Goal: Task Accomplishment & Management: Complete application form

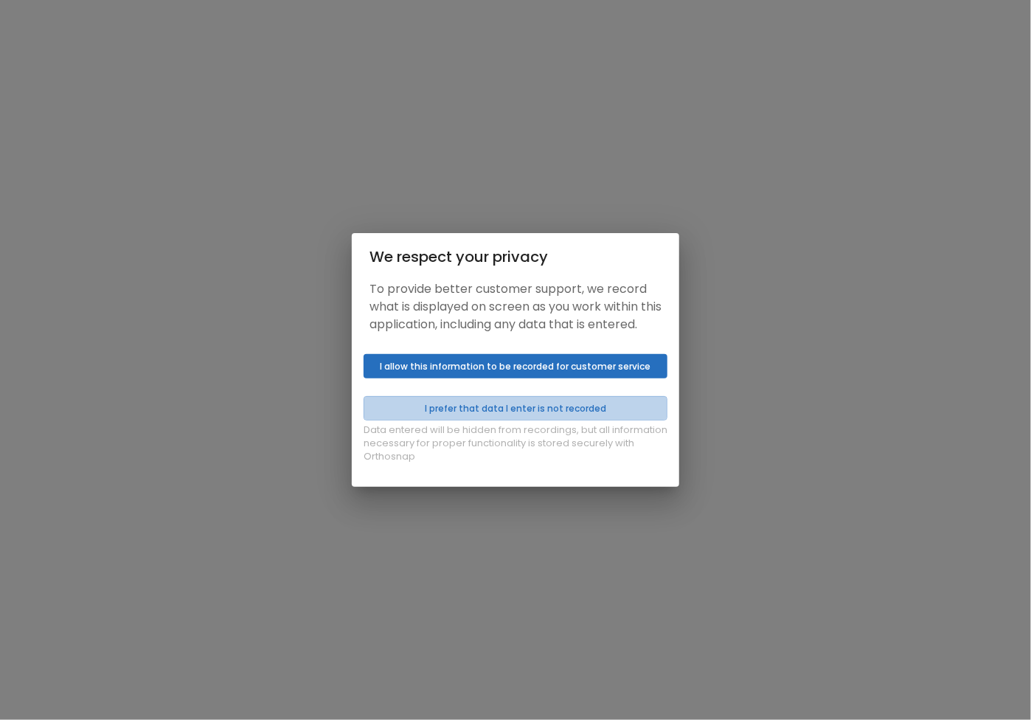
click at [528, 404] on button "I prefer that data I enter is not recorded" at bounding box center [516, 408] width 304 height 24
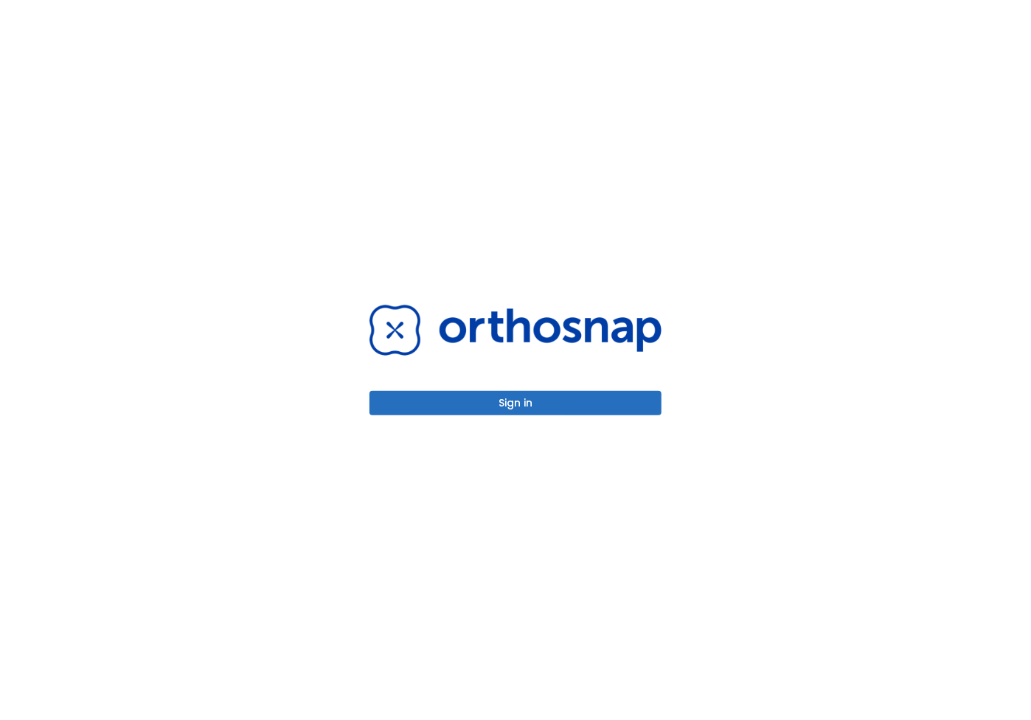
click at [525, 400] on button "Sign in" at bounding box center [516, 403] width 292 height 24
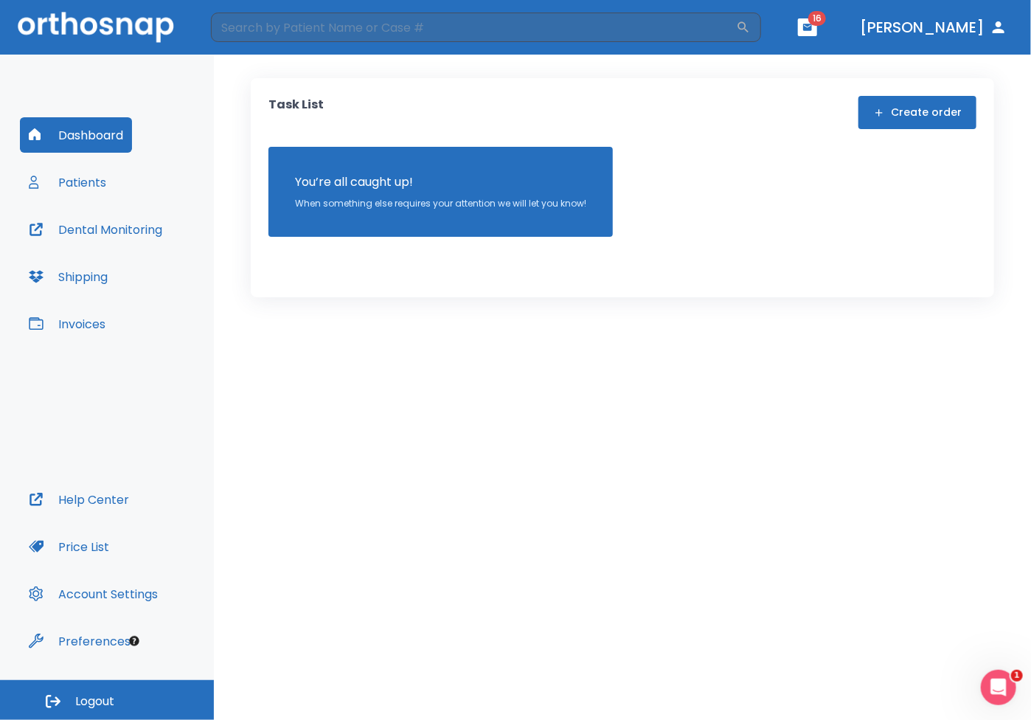
click at [896, 120] on button "Create order" at bounding box center [918, 112] width 118 height 33
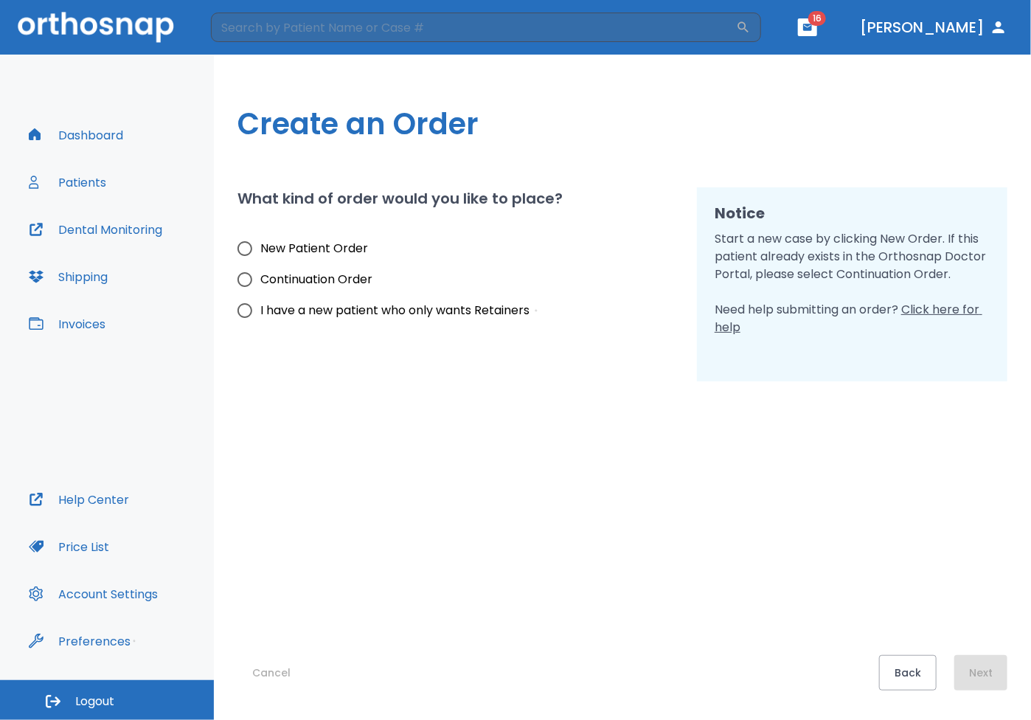
click at [253, 257] on input "New Patient Order" at bounding box center [244, 248] width 31 height 31
radio input "true"
click at [989, 668] on button "Next" at bounding box center [981, 672] width 53 height 35
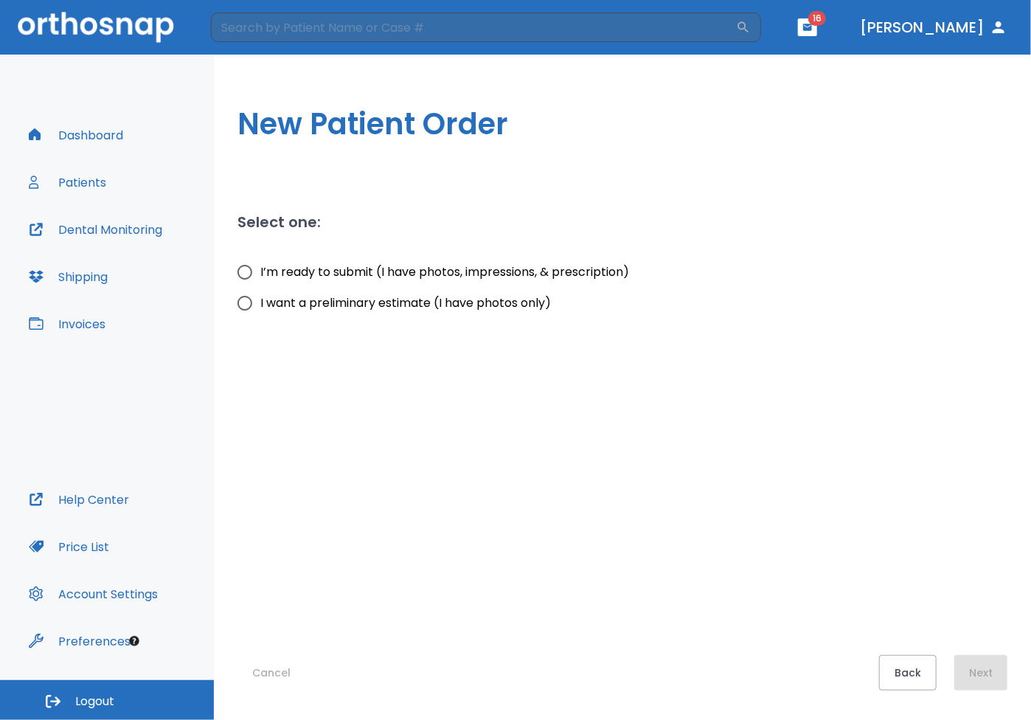
click at [295, 308] on span "I want a preliminary estimate (I have photos only)" at bounding box center [405, 303] width 291 height 18
click at [260, 308] on input "I want a preliminary estimate (I have photos only)" at bounding box center [244, 303] width 31 height 31
radio input "true"
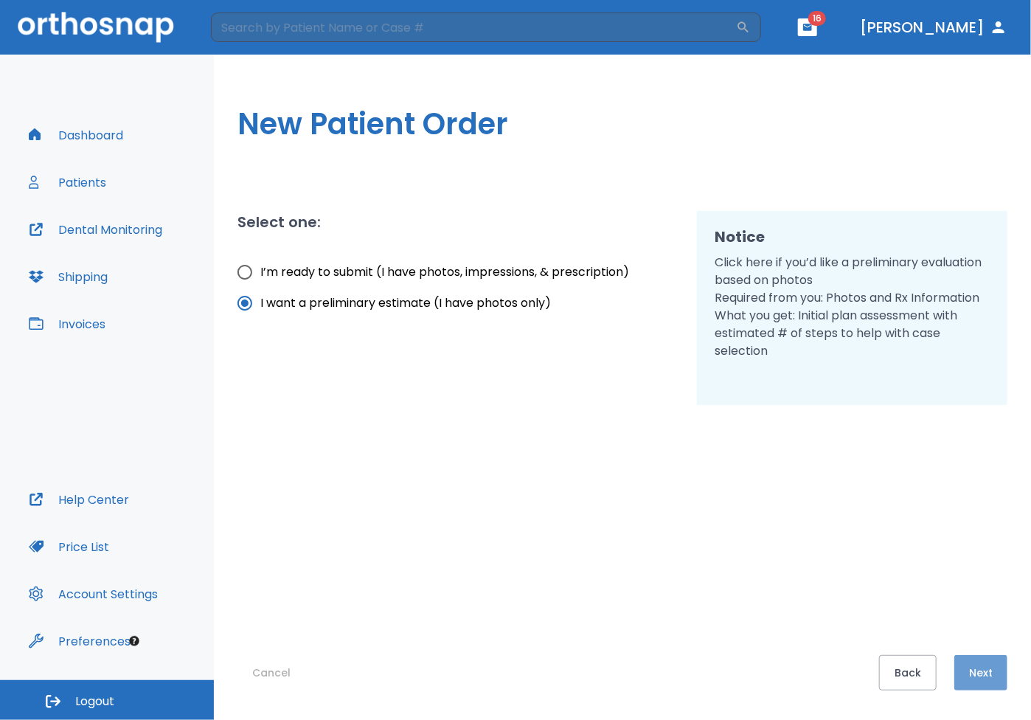
click at [983, 677] on button "Next" at bounding box center [981, 672] width 53 height 35
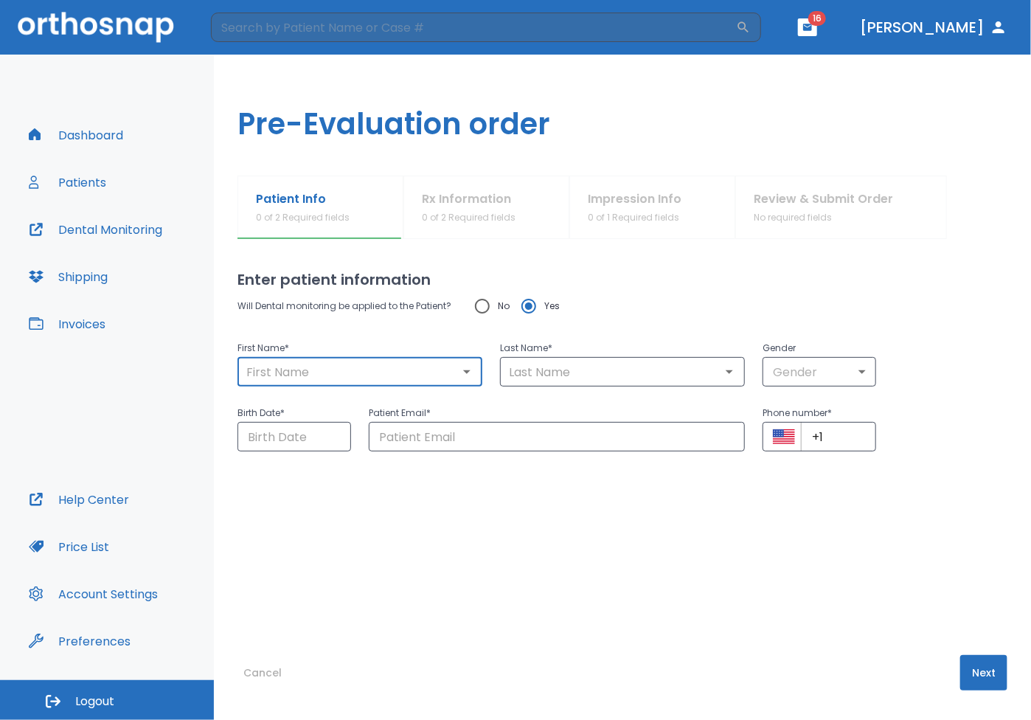
click at [348, 379] on input "text" at bounding box center [360, 372] width 236 height 21
type input "[PERSON_NAME]"
type input "Molayem"
type input "[EMAIL_ADDRESS][DOMAIN_NAME]"
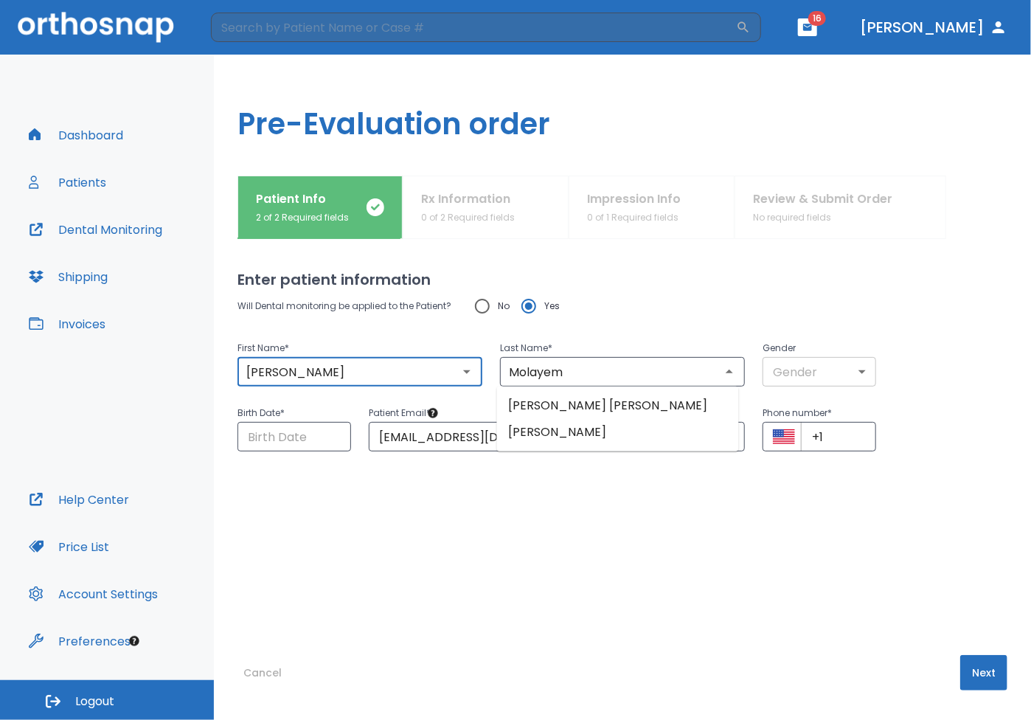
click at [788, 371] on body "​ 16 [PERSON_NAME] Dashboard Patients Dental Monitoring Shipping Invoices Help …" at bounding box center [515, 360] width 1031 height 720
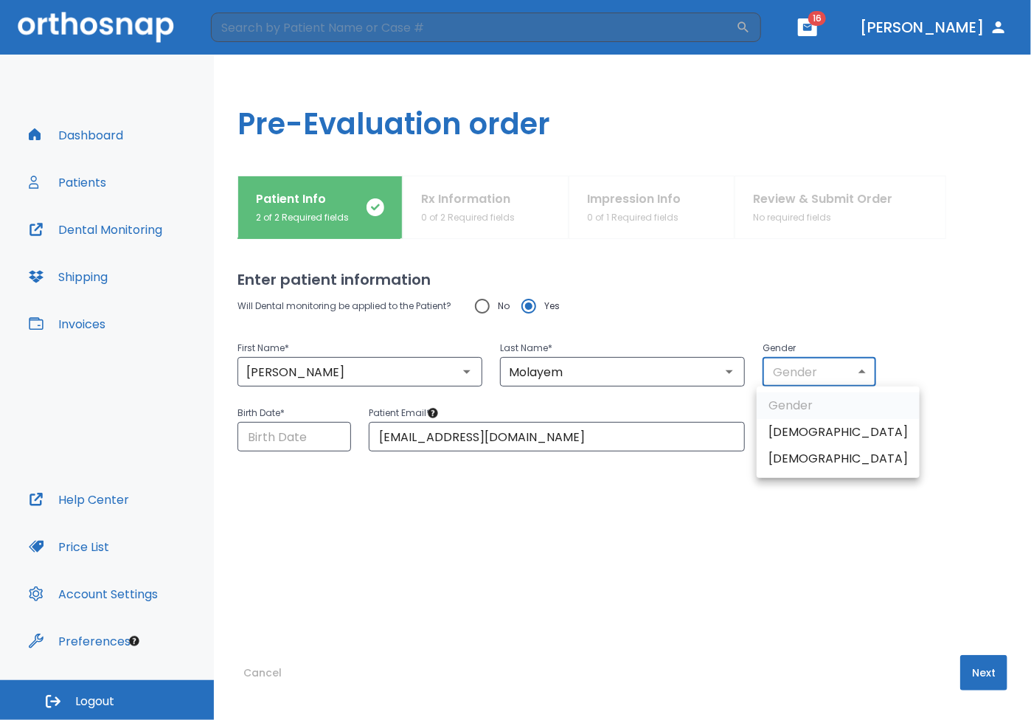
click at [789, 432] on li "[DEMOGRAPHIC_DATA]" at bounding box center [838, 432] width 163 height 27
type input "1"
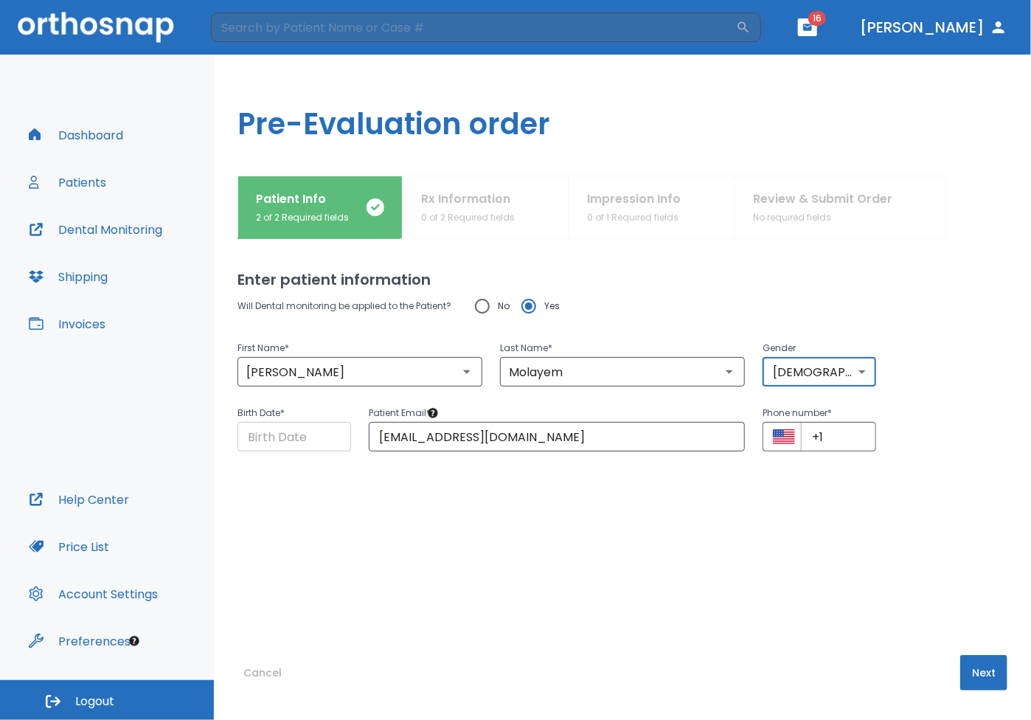
click at [300, 442] on input "Choose date" at bounding box center [295, 437] width 114 height 30
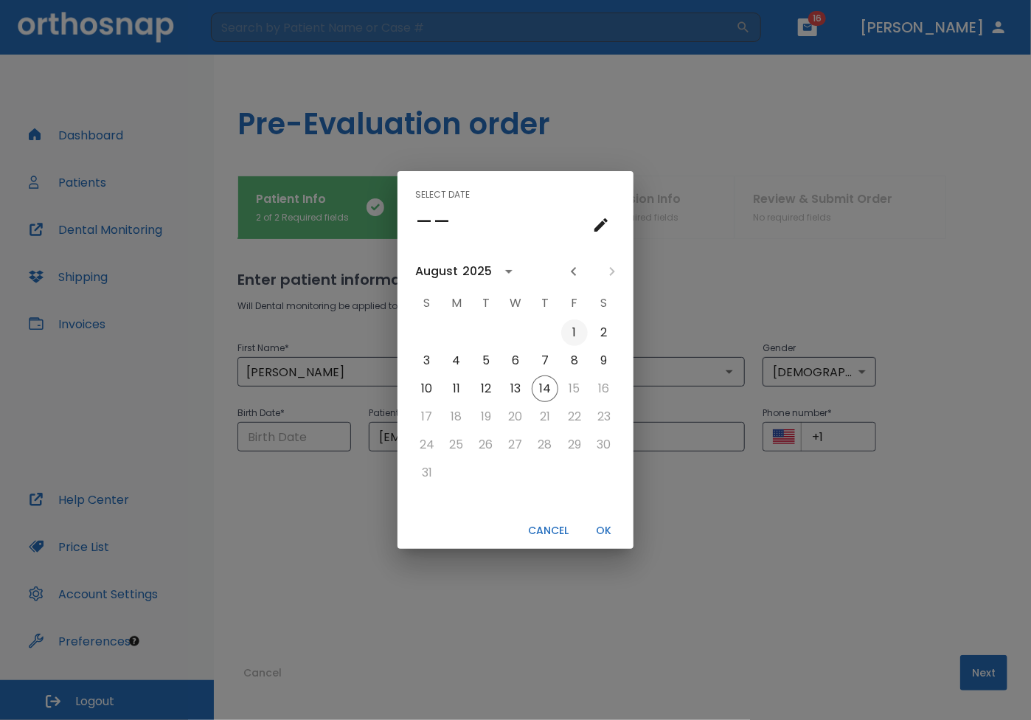
click at [573, 328] on button "1" at bounding box center [574, 332] width 27 height 27
type input "08/01/2025"
click at [604, 532] on button "OK" at bounding box center [604, 531] width 47 height 24
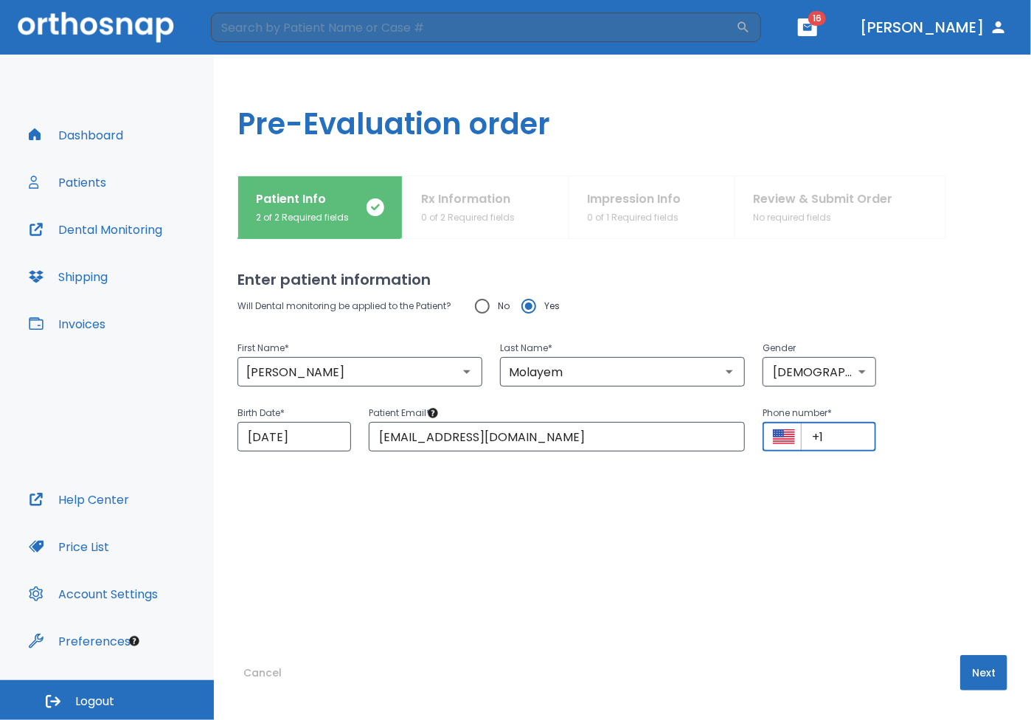
click at [846, 432] on input "+1" at bounding box center [838, 437] width 75 height 30
type input "+1 (234) 523-45"
click at [992, 663] on button "Next" at bounding box center [984, 672] width 47 height 35
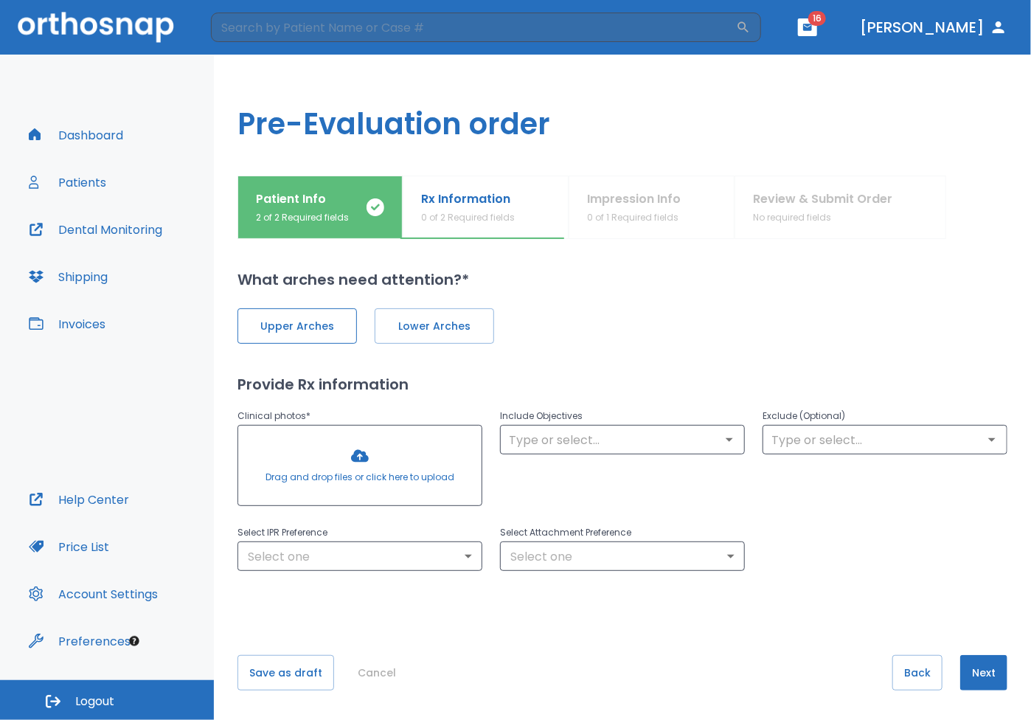
click at [305, 319] on span "Upper Arches" at bounding box center [297, 326] width 89 height 15
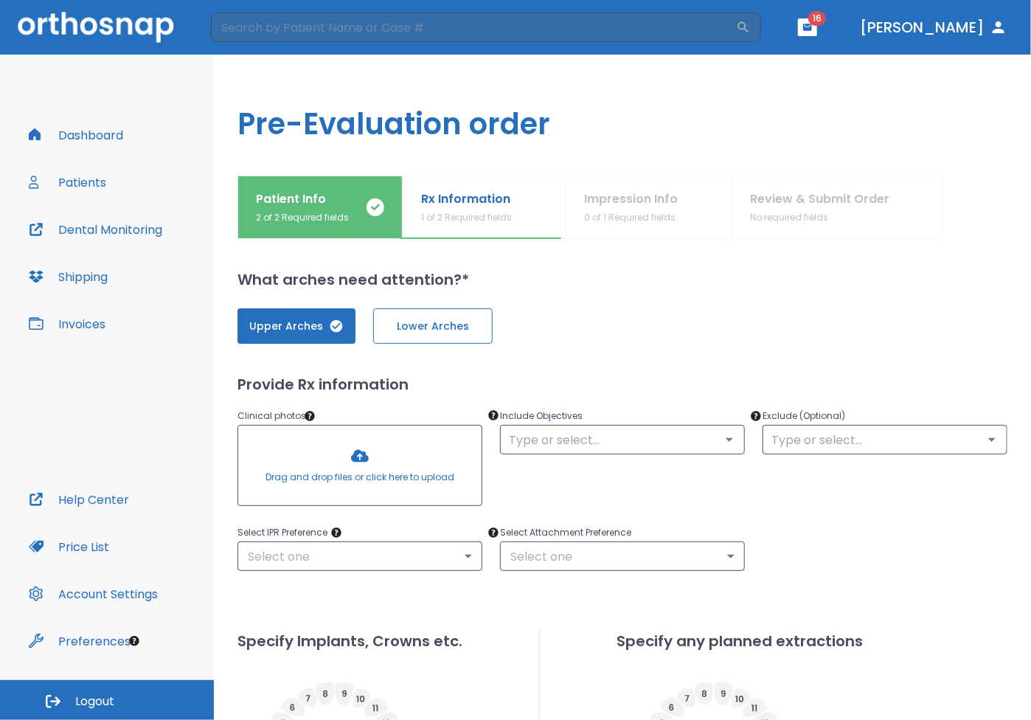
click at [441, 325] on span "Lower Arches" at bounding box center [433, 326] width 89 height 15
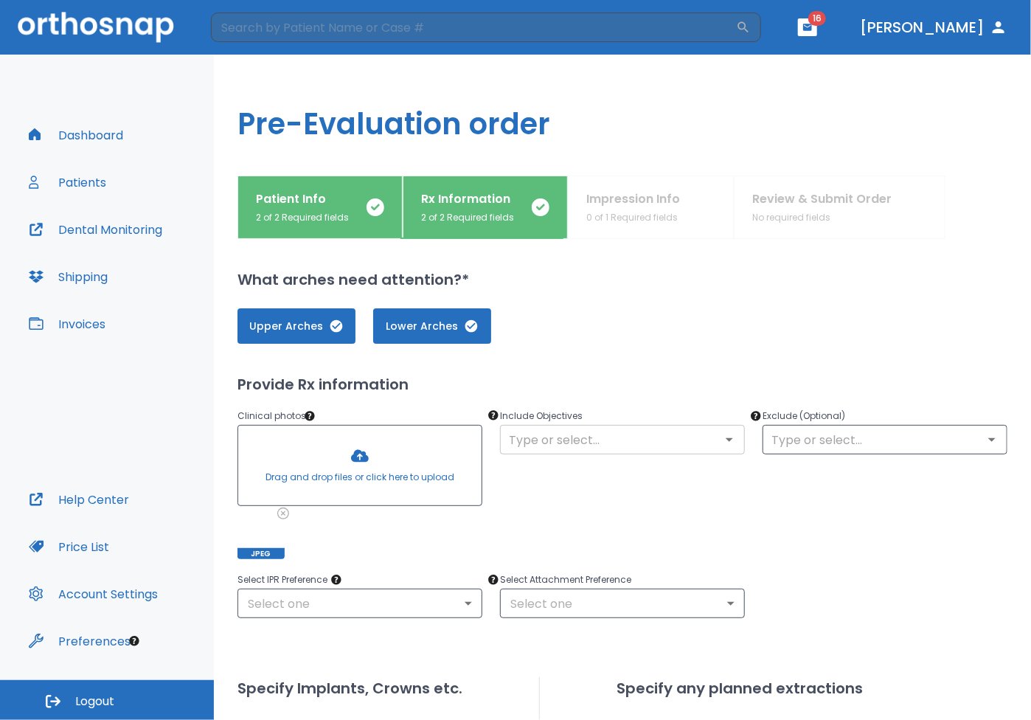
click at [598, 438] on input "text" at bounding box center [623, 439] width 236 height 21
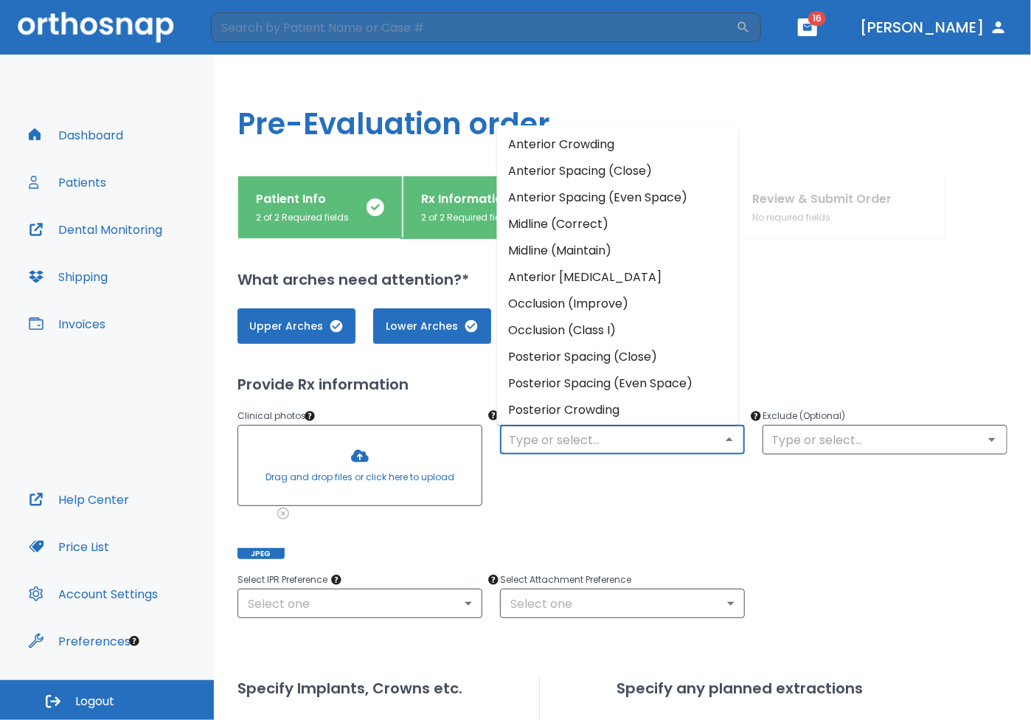
click at [575, 382] on li "Posterior Spacing (Even Space)" at bounding box center [618, 383] width 242 height 27
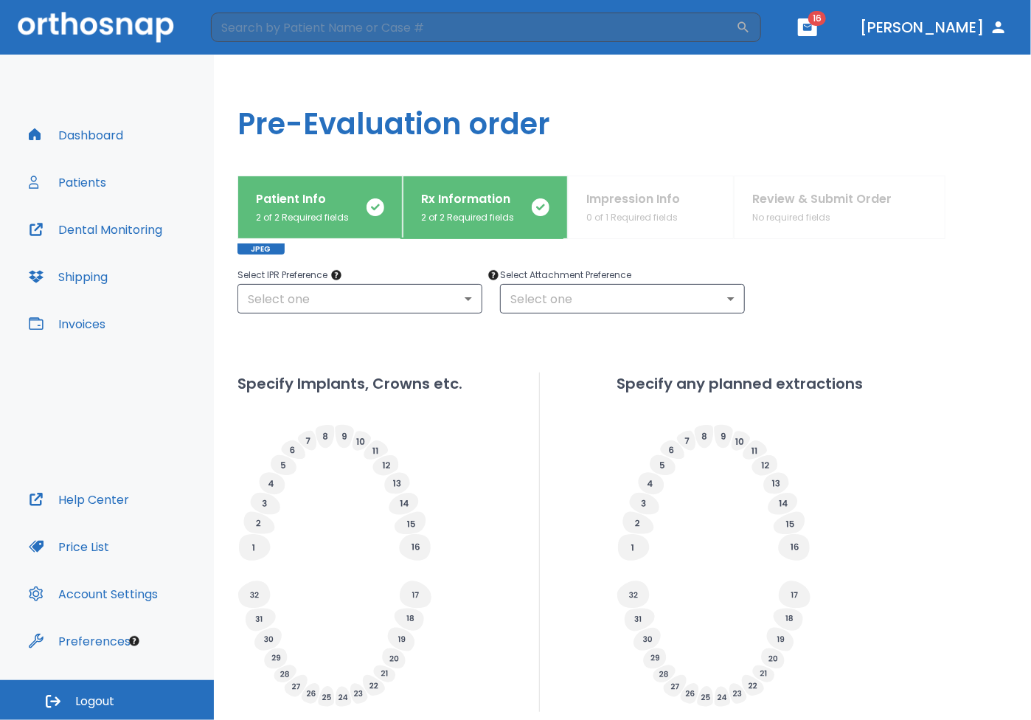
scroll to position [420, 0]
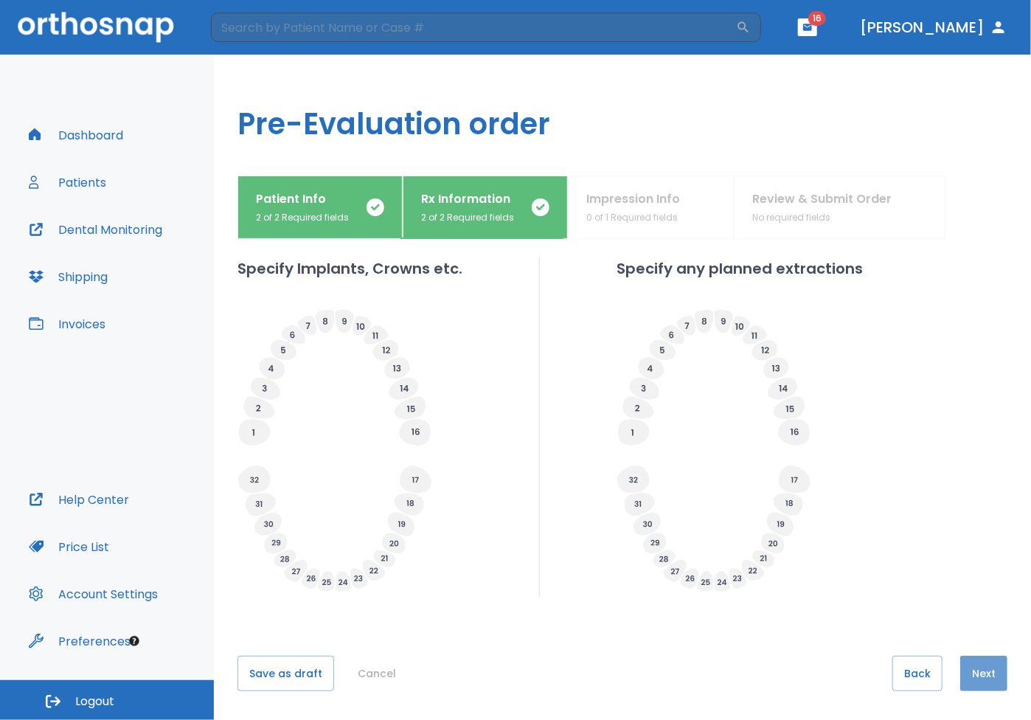
click at [972, 671] on button "Next" at bounding box center [984, 673] width 47 height 35
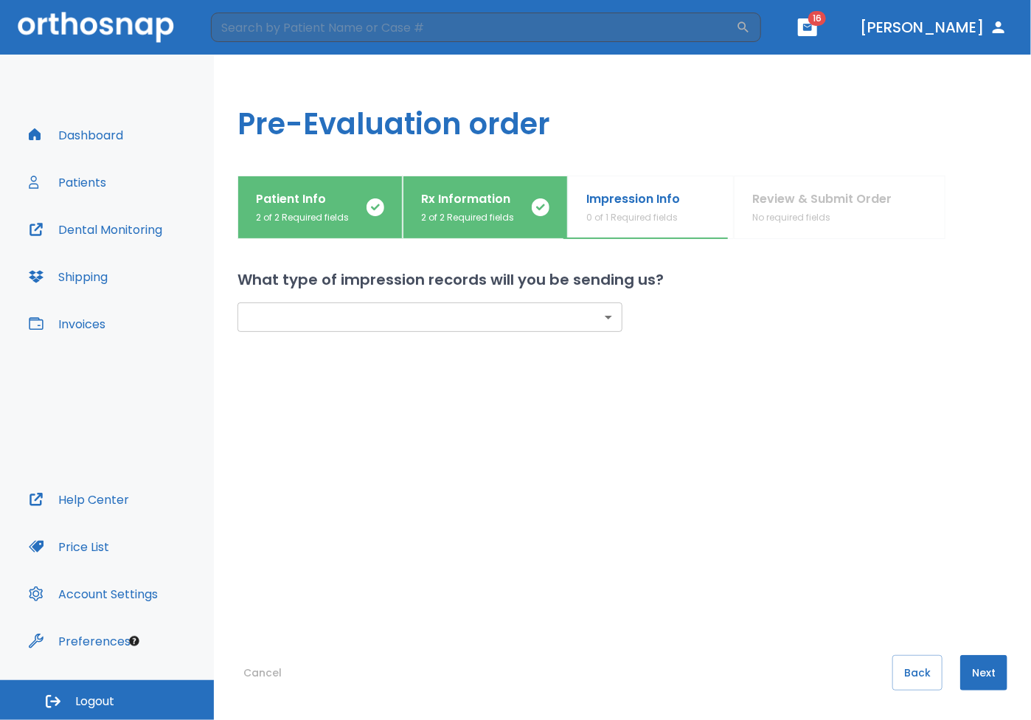
click at [604, 317] on body "​ 16 Dr. Molayem Dashboard Patients Dental Monitoring Shipping Invoices Help Ce…" at bounding box center [515, 360] width 1031 height 720
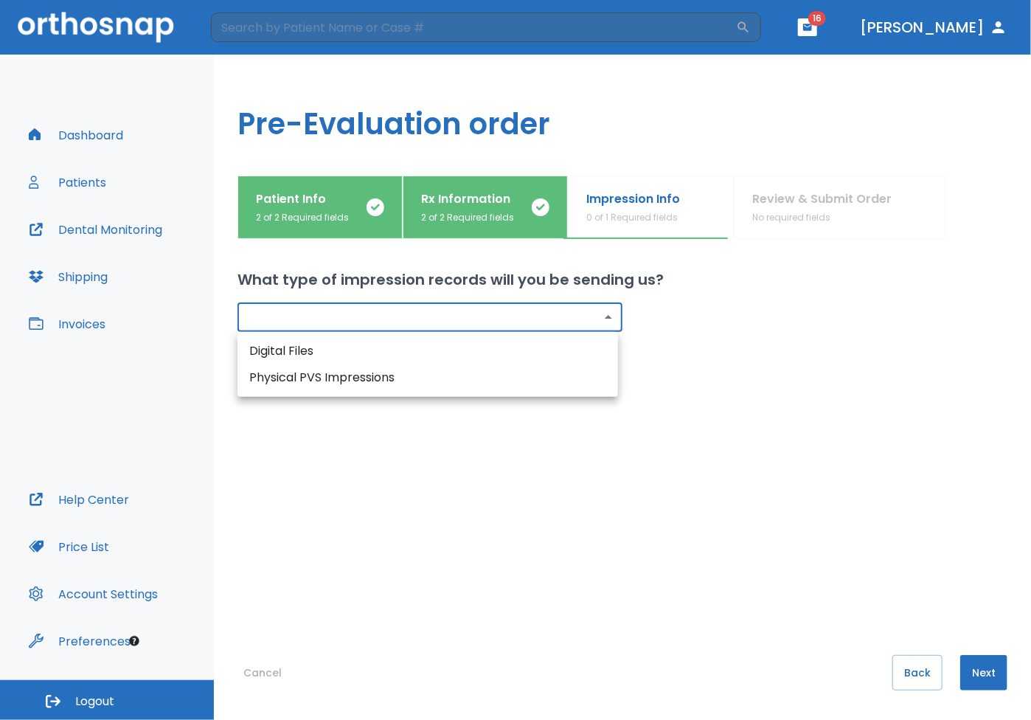
click at [615, 524] on div at bounding box center [515, 360] width 1031 height 720
